Goal: Task Accomplishment & Management: Manage account settings

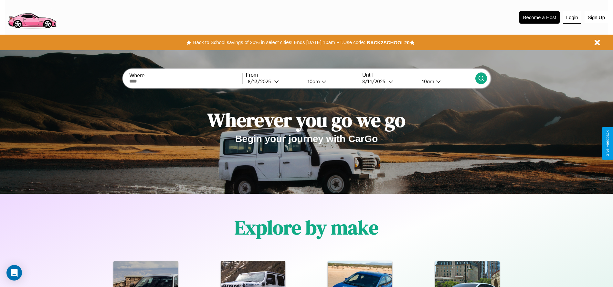
click at [572, 17] on button "Login" at bounding box center [572, 17] width 18 height 12
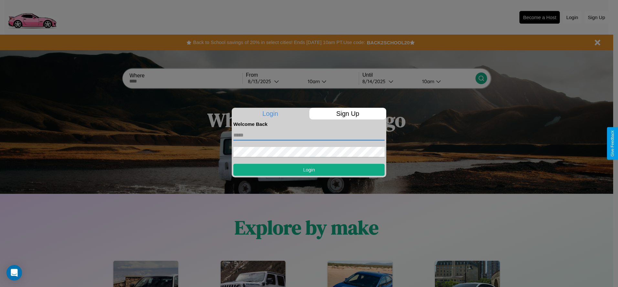
click at [309, 135] on input "text" at bounding box center [308, 135] width 151 height 10
type input "**********"
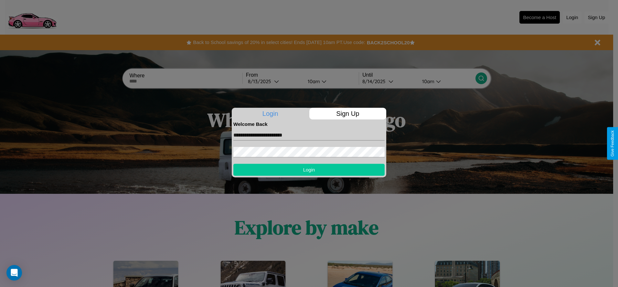
click at [309, 169] on button "Login" at bounding box center [308, 169] width 151 height 12
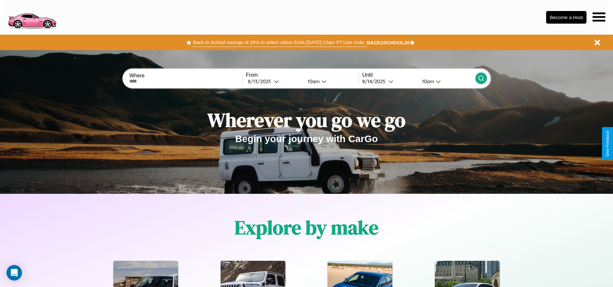
click at [279, 42] on button "Back to School savings of 20% in select cities! Ends [DATE] 10am PT. Use code:" at bounding box center [278, 42] width 175 height 9
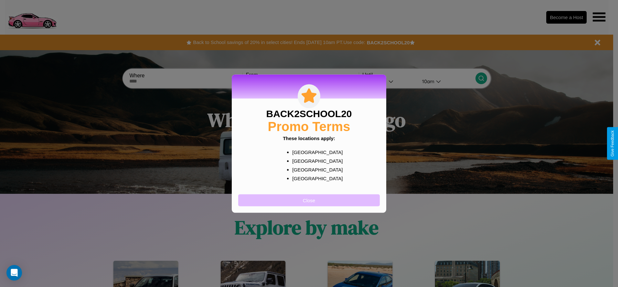
click at [309, 200] on button "Close" at bounding box center [308, 200] width 141 height 12
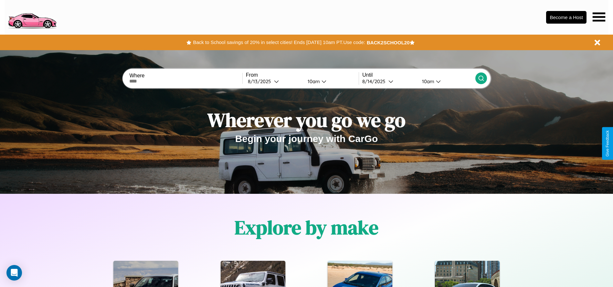
click at [599, 17] on icon at bounding box center [598, 16] width 13 height 9
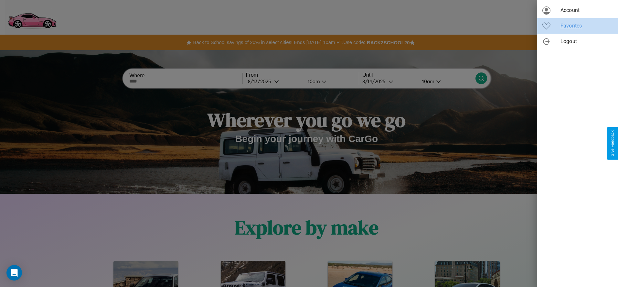
click at [577, 26] on span "Favorites" at bounding box center [586, 26] width 52 height 8
